Goal: Communication & Community: Answer question/provide support

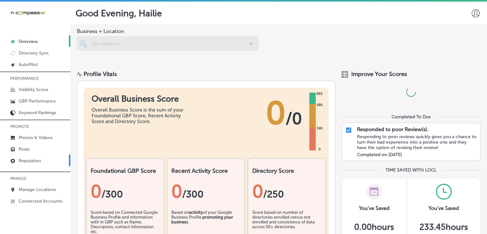
click at [41, 160] on p "Reputation" at bounding box center [30, 160] width 22 height 5
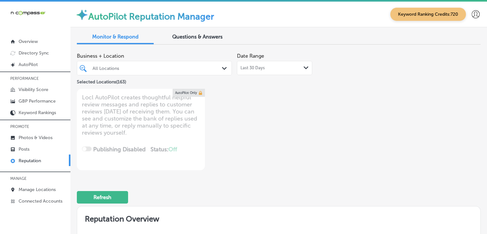
click at [243, 71] on div "Last 30 Days Path Created with Sketch." at bounding box center [274, 68] width 75 height 14
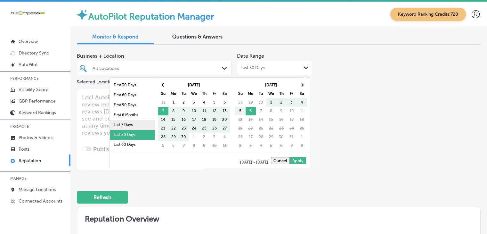
click at [144, 123] on li "Last 7 Days" at bounding box center [132, 125] width 45 height 10
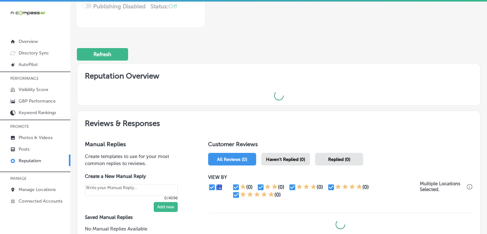
scroll to position [206, 0]
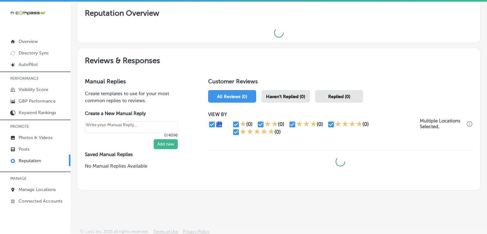
click at [306, 93] on div "Haven't Replied (0)" at bounding box center [285, 96] width 49 height 12
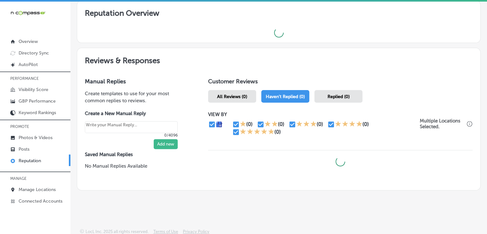
scroll to position [1, 0]
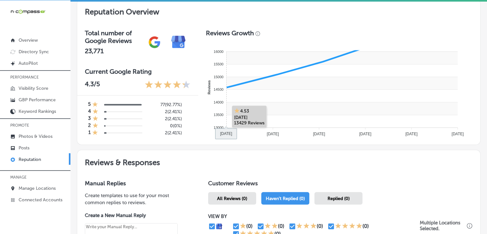
type textarea "x"
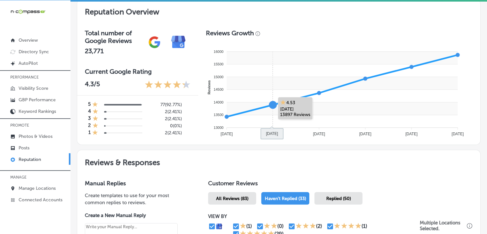
scroll to position [334, 0]
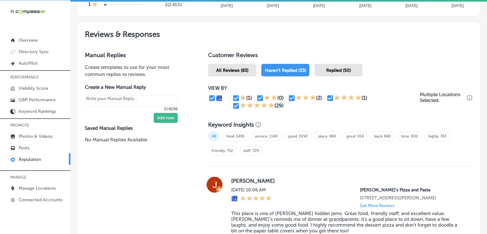
click at [237, 104] on input "checkbox" at bounding box center [236, 106] width 8 height 8
checkbox input "false"
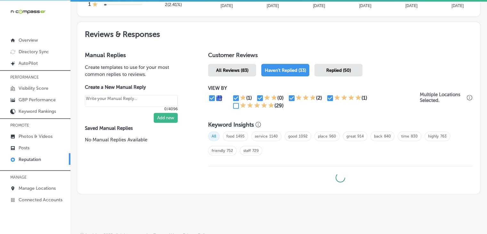
type textarea "x"
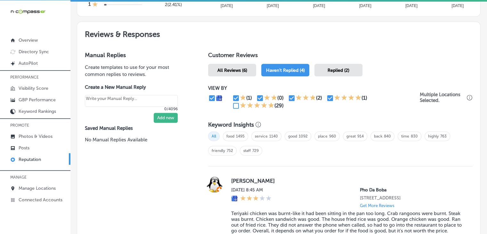
click at [329, 96] on input "checkbox" at bounding box center [330, 98] width 8 height 8
checkbox input "false"
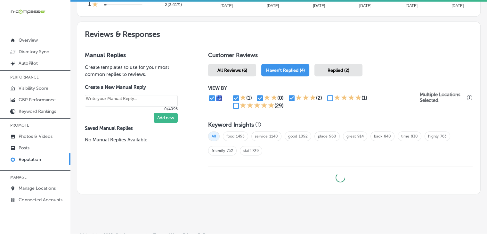
type textarea "x"
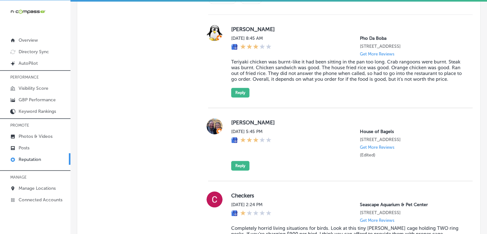
scroll to position [421, 0]
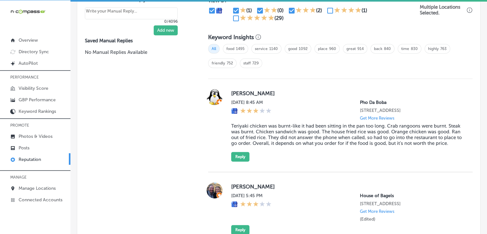
click at [236, 141] on blockquote "Teriyaki chicken was burnt-like it had been sitting in the pan too long. Crab r…" at bounding box center [346, 134] width 231 height 23
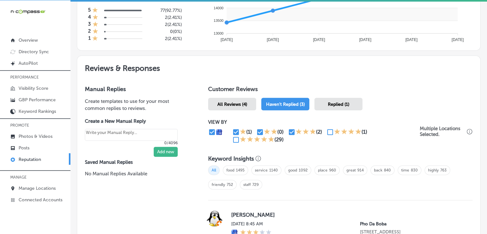
scroll to position [293, 0]
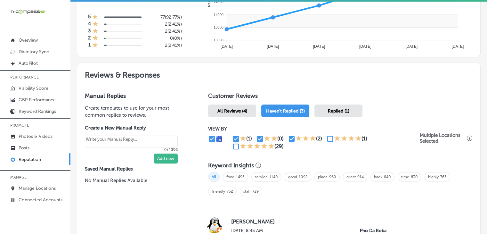
click at [233, 137] on input "checkbox" at bounding box center [236, 139] width 8 height 8
checkbox input "false"
click at [247, 137] on div "(1)" at bounding box center [249, 138] width 6 height 6
click at [253, 138] on div "(1)" at bounding box center [244, 139] width 24 height 8
type textarea "x"
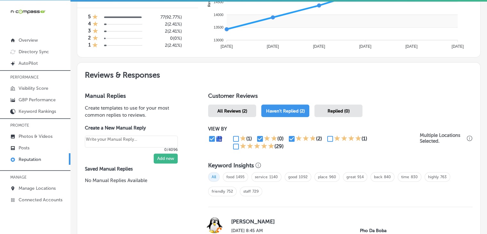
click at [259, 137] on input "checkbox" at bounding box center [260, 139] width 8 height 8
checkbox input "false"
type textarea "x"
click at [292, 135] on input "checkbox" at bounding box center [292, 139] width 8 height 8
checkbox input "false"
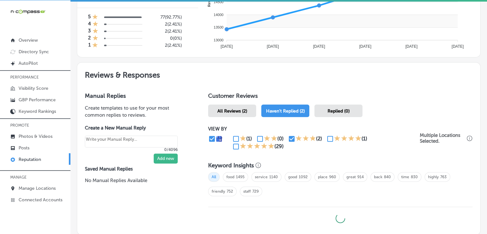
type textarea "x"
click at [322, 138] on div "(2)" at bounding box center [307, 139] width 38 height 8
click at [327, 138] on input "checkbox" at bounding box center [330, 139] width 8 height 8
checkbox input "true"
type textarea "x"
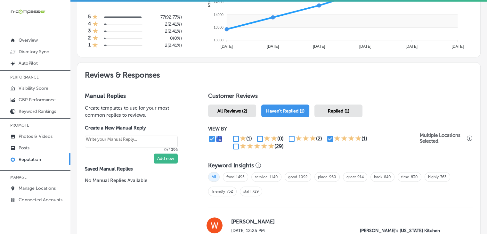
click at [233, 148] on input "checkbox" at bounding box center [236, 146] width 8 height 8
checkbox input "true"
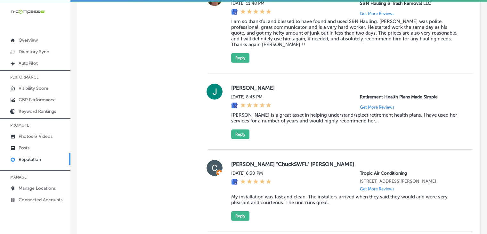
scroll to position [2122, 0]
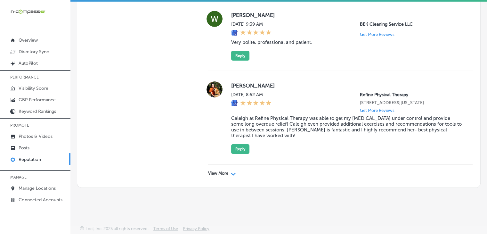
click at [212, 173] on p "View More" at bounding box center [218, 173] width 20 height 5
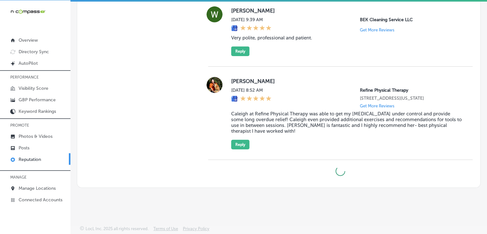
type textarea "x"
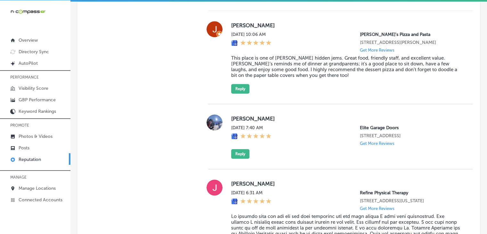
scroll to position [553, 0]
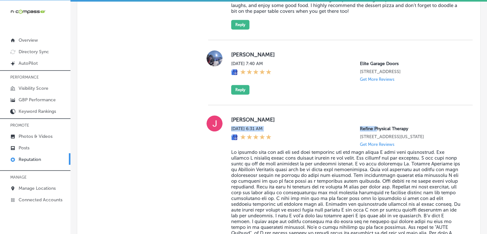
drag, startPoint x: 352, startPoint y: 126, endPoint x: 373, endPoint y: 128, distance: 20.9
click at [373, 128] on div "[PERSON_NAME] [DATE] 6:31 AM Refine Physical Therapy [STREET_ADDRESS][US_STATE]…" at bounding box center [346, 188] width 231 height 147
click at [349, 133] on div "[DATE] 6:31 AM Refine Physical Therapy [STREET_ADDRESS][US_STATE] Get More Revi…" at bounding box center [346, 136] width 231 height 21
drag, startPoint x: 356, startPoint y: 125, endPoint x: 372, endPoint y: 125, distance: 15.7
click at [374, 125] on div "[PERSON_NAME] [DATE] 6:31 AM Refine Physical Therapy [STREET_ADDRESS][US_STATE]…" at bounding box center [346, 188] width 231 height 147
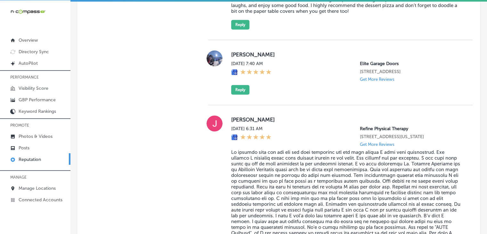
click at [354, 126] on div "[DATE] 6:31 AM Refine Physical Therapy [STREET_ADDRESS][US_STATE] Get More Revi…" at bounding box center [346, 136] width 231 height 21
drag, startPoint x: 349, startPoint y: 125, endPoint x: 382, endPoint y: 128, distance: 32.8
click at [386, 124] on div "[PERSON_NAME] [DATE] 6:31 AM Refine Physical Therapy [STREET_ADDRESS][US_STATE]…" at bounding box center [346, 188] width 231 height 147
click at [382, 128] on p "Refine Physical Therapy" at bounding box center [411, 128] width 102 height 5
drag, startPoint x: 385, startPoint y: 128, endPoint x: 352, endPoint y: 127, distance: 33.3
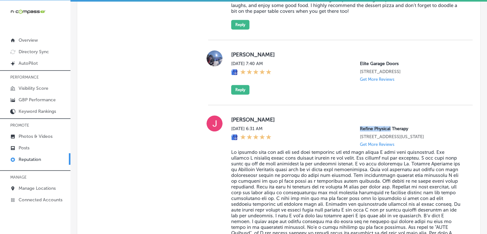
click at [352, 127] on div "[DATE] 6:31 AM Refine Physical Therapy [STREET_ADDRESS][US_STATE] Get More Revi…" at bounding box center [346, 136] width 231 height 21
copy p "Refine Physical"
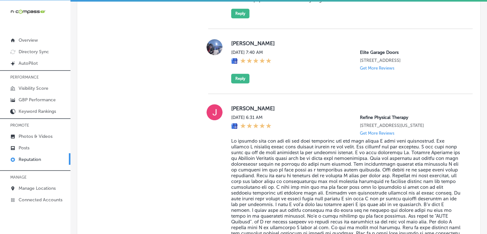
scroll to position [2094, 0]
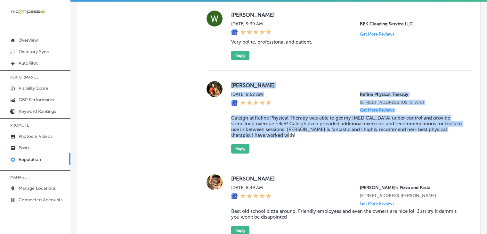
drag, startPoint x: 230, startPoint y: 108, endPoint x: 309, endPoint y: 161, distance: 95.2
click at [309, 153] on div "[PERSON_NAME][DATE] 8:52 AM Refine Physical Therapy [STREET_ADDRESS][US_STATE] …" at bounding box center [346, 117] width 231 height 72
copy div "[PERSON_NAME][DATE] 8:52 AM Refine Physical Therapy [STREET_ADDRESS][US_STATE] …"
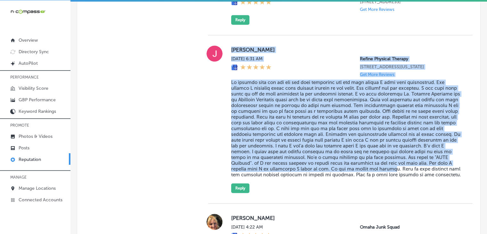
scroll to position [692, 0]
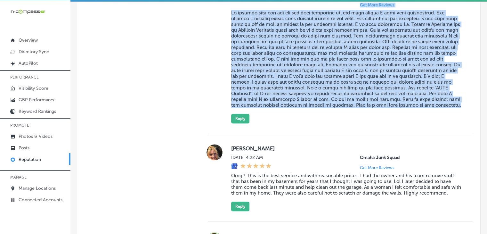
drag, startPoint x: 225, startPoint y: 106, endPoint x: 329, endPoint y: 122, distance: 105.7
click at [329, 122] on div "[PERSON_NAME] [DATE] 6:31 AM Refine Physical Therapy [STREET_ADDRESS][US_STATE]…" at bounding box center [340, 49] width 264 height 147
copy div "[PERSON_NAME] [DATE] 6:31 AM Refine Physical Therapy [STREET_ADDRESS][US_STATE]…"
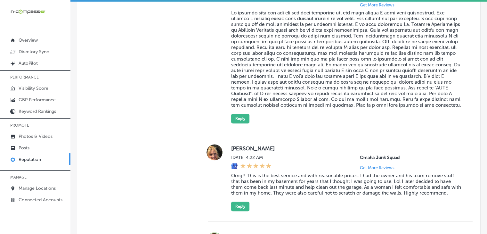
scroll to position [2094, 0]
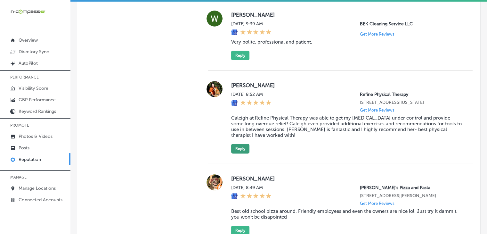
click at [237, 153] on button "Reply" at bounding box center [240, 149] width 18 height 10
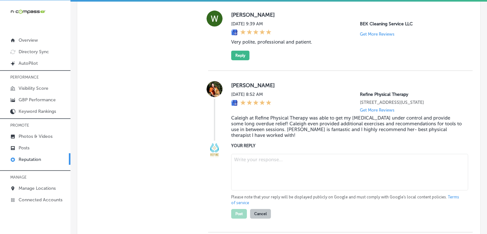
click at [242, 190] on textarea at bounding box center [349, 172] width 237 height 36
paste textarea "We’re so glad to hear that [PERSON_NAME] was able to help bring relief to your …"
type textarea "We’re so glad to hear that [PERSON_NAME] was able to help bring relief to your …"
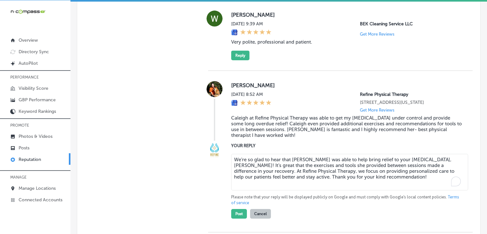
type textarea "x"
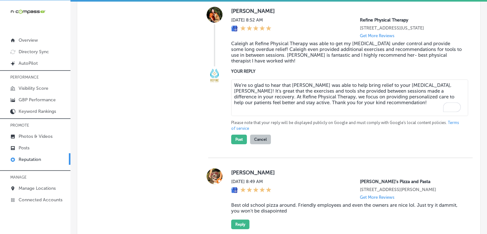
scroll to position [2158, 0]
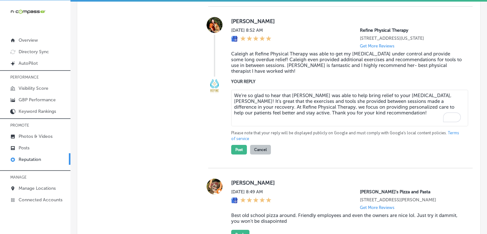
type textarea "We’re so glad to hear that [PERSON_NAME] was able to help bring relief to your …"
click at [294, 141] on p "Please note that your reply will be displayed publicly on Google and must compl…" at bounding box center [346, 136] width 231 height 12
click at [240, 154] on button "Post" at bounding box center [239, 150] width 16 height 10
type textarea "x"
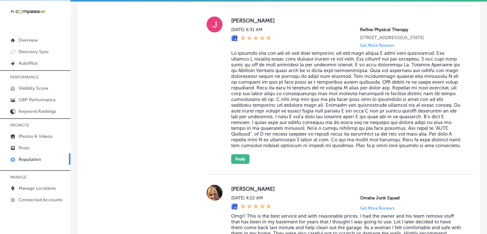
scroll to position [692, 0]
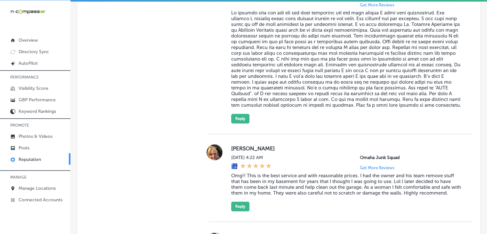
click at [238, 134] on div "[PERSON_NAME] [DATE] 6:31 AM Refine Physical Therapy [STREET_ADDRESS][US_STATE]…" at bounding box center [340, 50] width 264 height 168
click at [242, 123] on button "Reply" at bounding box center [240, 119] width 18 height 10
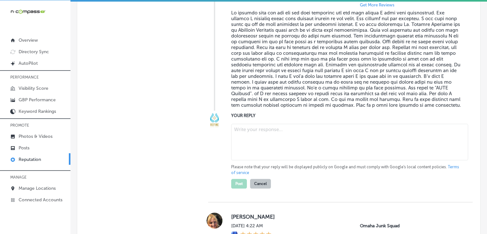
click at [254, 155] on textarea at bounding box center [349, 142] width 237 height 36
paste textarea "Your story truly highlights the dedication and care [PERSON_NAME] brings to her…"
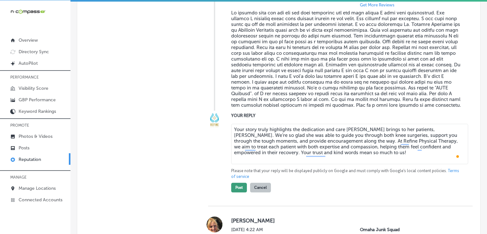
type textarea "Your story truly highlights the dedication and care [PERSON_NAME] brings to her…"
click at [235, 192] on button "Post" at bounding box center [239, 187] width 16 height 10
type textarea "x"
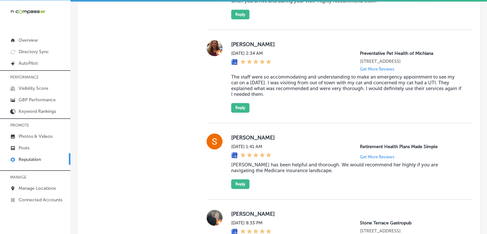
scroll to position [756, 0]
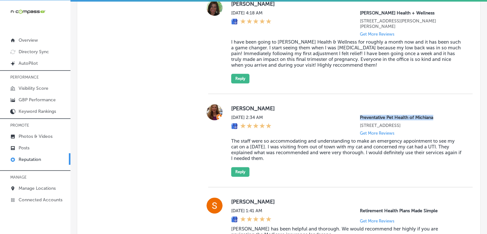
drag, startPoint x: 352, startPoint y: 115, endPoint x: 439, endPoint y: 114, distance: 86.8
click at [439, 115] on div "[DATE] 2:34 AM Preventative Pet Health of Michiana [STREET_ADDRESS] Get More Re…" at bounding box center [346, 125] width 231 height 21
copy p "Preventative Pet Health of Michiana"
click at [283, 173] on div "[PERSON_NAME][DATE] 2:34 AM Preventative Pet Health of Michiana [STREET_ADDRESS…" at bounding box center [346, 140] width 231 height 72
click at [278, 163] on div "[PERSON_NAME][DATE] 2:34 AM Preventative Pet Health of Michiana [STREET_ADDRESS…" at bounding box center [346, 140] width 231 height 72
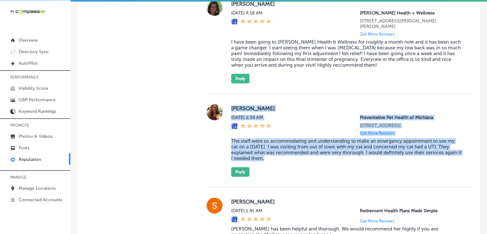
drag, startPoint x: 271, startPoint y: 161, endPoint x: 228, endPoint y: 107, distance: 69.4
click at [228, 107] on div "[PERSON_NAME][DATE] 2:34 AM Preventative Pet Health of Michiana [STREET_ADDRESS…" at bounding box center [340, 140] width 264 height 72
copy div "[PERSON_NAME][DATE] 2:34 AM Preventative Pet Health of Michiana [STREET_ADDRESS…"
click at [286, 130] on div "[DATE] 2:34 AM Preventative Pet Health of Michiana [STREET_ADDRESS] Get More Re…" at bounding box center [346, 125] width 231 height 21
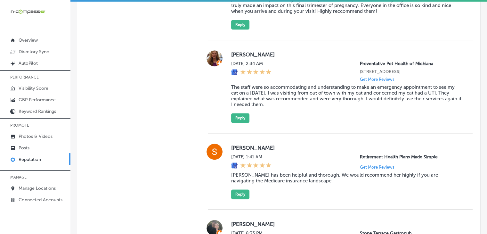
scroll to position [820, 0]
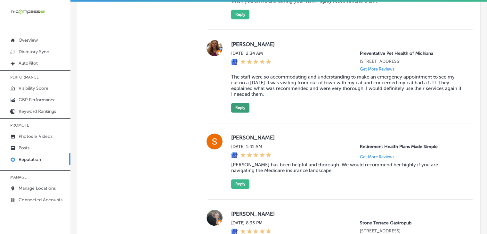
click at [237, 108] on button "Reply" at bounding box center [240, 108] width 18 height 10
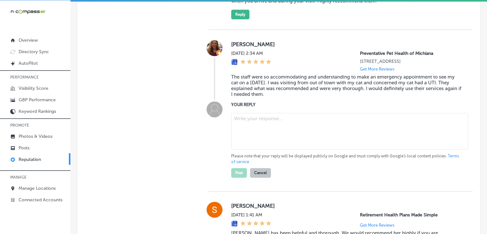
click at [259, 131] on textarea at bounding box center [349, 131] width 237 height 36
paste textarea "Thank you for the 5-star review, [PERSON_NAME]! We’re so glad we could accommod…"
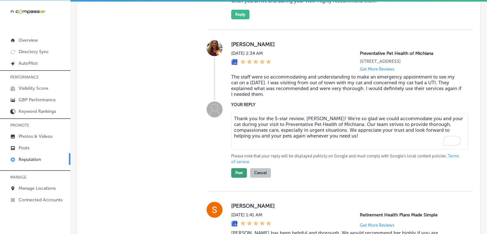
type textarea "Thank you for the 5-star review, [PERSON_NAME]! We’re so glad we could accommod…"
click at [245, 171] on button "Post" at bounding box center [239, 173] width 16 height 10
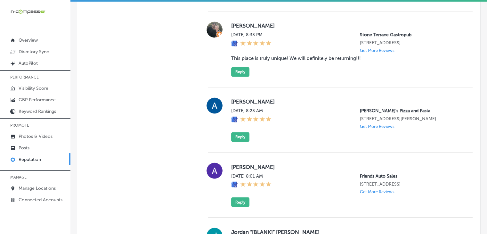
scroll to position [1012, 0]
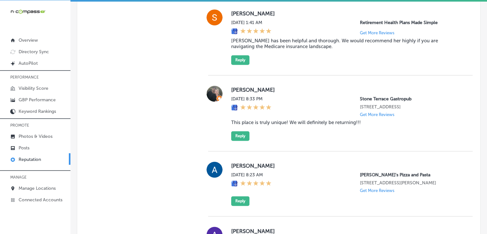
type textarea "x"
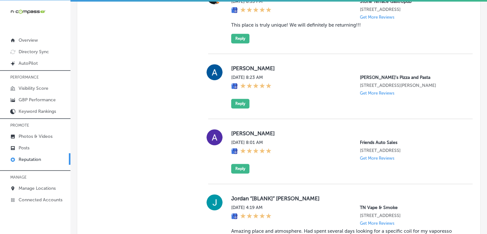
scroll to position [820, 0]
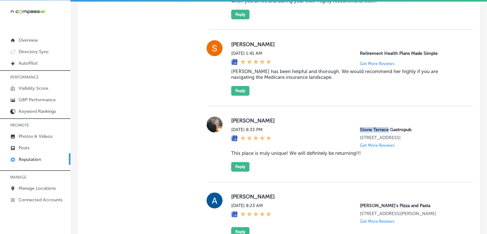
drag, startPoint x: 355, startPoint y: 125, endPoint x: 384, endPoint y: 128, distance: 29.3
click at [384, 128] on div "[DATE] 8:33 PM [GEOGRAPHIC_DATA] Gastropub [STREET_ADDRESS] Get More Reviews" at bounding box center [346, 137] width 231 height 21
copy p "Stone Terrace"
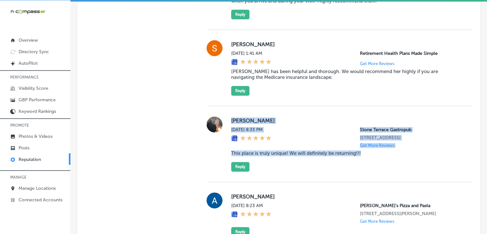
drag, startPoint x: 229, startPoint y: 116, endPoint x: 360, endPoint y: 154, distance: 136.0
click at [360, 154] on div "[PERSON_NAME][DATE] 8:33 PM Stone Terrace Gastropub [STREET_ADDRESS] Get More R…" at bounding box center [340, 143] width 264 height 55
copy div "[PERSON_NAME][DATE] 8:33 PM Stone Terrace Gastropub [STREET_ADDRESS] Get More R…"
click at [234, 167] on button "Reply" at bounding box center [240, 167] width 18 height 10
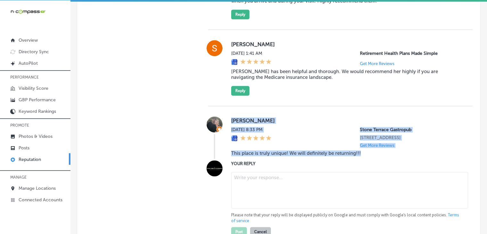
click at [252, 183] on textarea at bounding box center [349, 190] width 237 height 36
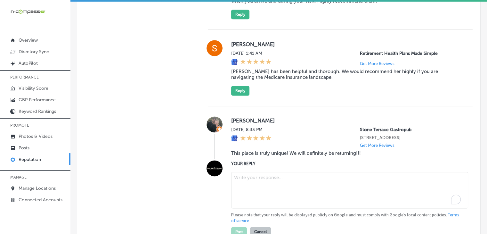
paste textarea "[PERSON_NAME], we’re so glad to hear you enjoyed your visit to [GEOGRAPHIC_DATA…"
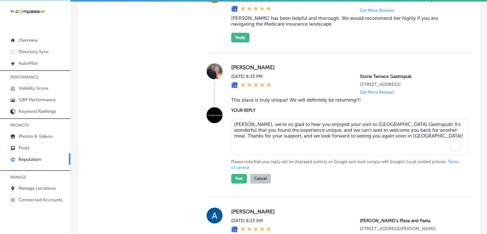
scroll to position [884, 0]
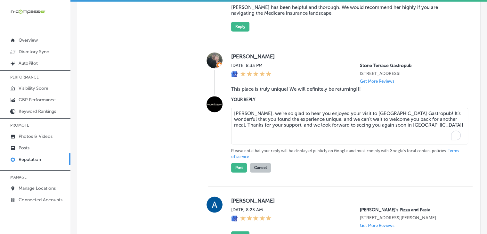
type textarea "[PERSON_NAME], we’re so glad to hear you enjoyed your visit to [GEOGRAPHIC_DATA…"
click at [246, 169] on div "Post Cancel" at bounding box center [251, 165] width 40 height 13
click at [243, 171] on button "Post" at bounding box center [239, 168] width 16 height 10
type textarea "x"
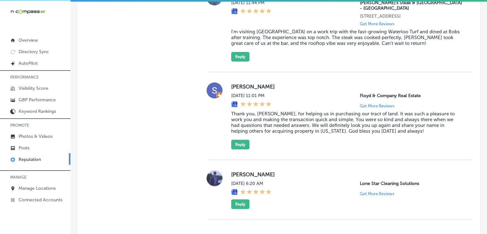
scroll to position [2415, 0]
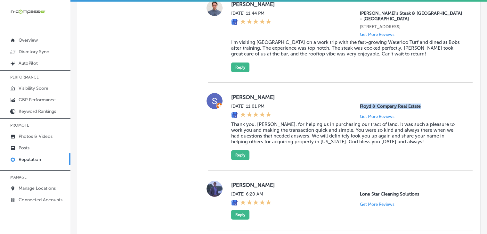
drag, startPoint x: 355, startPoint y: 105, endPoint x: 419, endPoint y: 109, distance: 64.1
click at [419, 109] on div "[PERSON_NAME][DATE] 11:01 PM [PERSON_NAME] & Company Real Estate Get More Revie…" at bounding box center [346, 126] width 231 height 67
copy p "Floyd & Company Real Estate"
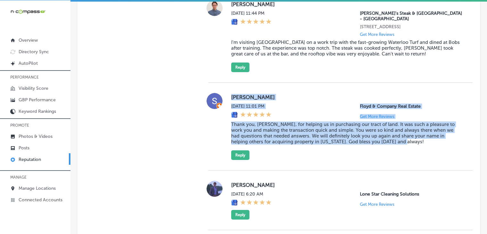
drag, startPoint x: 234, startPoint y: 99, endPoint x: 398, endPoint y: 147, distance: 170.1
click at [398, 147] on div "[PERSON_NAME][DATE] 11:01 PM [PERSON_NAME] & Company Real Estate Get More Revie…" at bounding box center [340, 126] width 264 height 67
copy div "[PERSON_NAME][DATE] 11:01 PM [PERSON_NAME] & Company Real Estate Get More Revie…"
click at [243, 154] on button "Reply" at bounding box center [240, 155] width 18 height 10
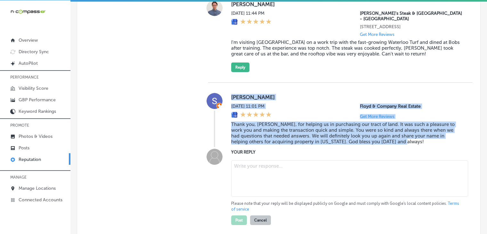
click at [250, 192] on textarea at bounding box center [349, 178] width 237 height 36
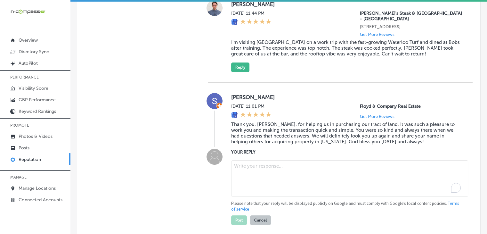
paste textarea "Thank you, [PERSON_NAME], for your kind words! We’re so glad [PERSON_NAME] and …"
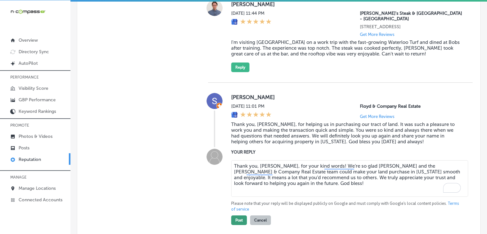
type textarea "Thank you, [PERSON_NAME], for your kind words! We’re so glad [PERSON_NAME] and …"
click at [236, 221] on button "Post" at bounding box center [239, 220] width 16 height 10
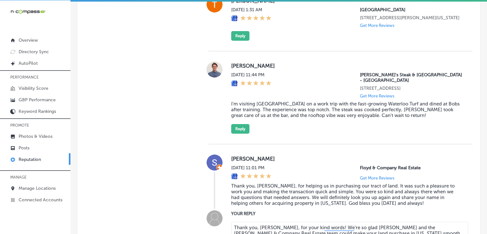
scroll to position [2351, 0]
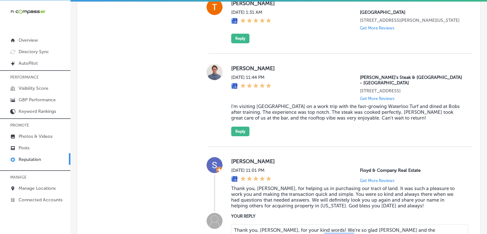
type textarea "x"
